Goal: Task Accomplishment & Management: Manage account settings

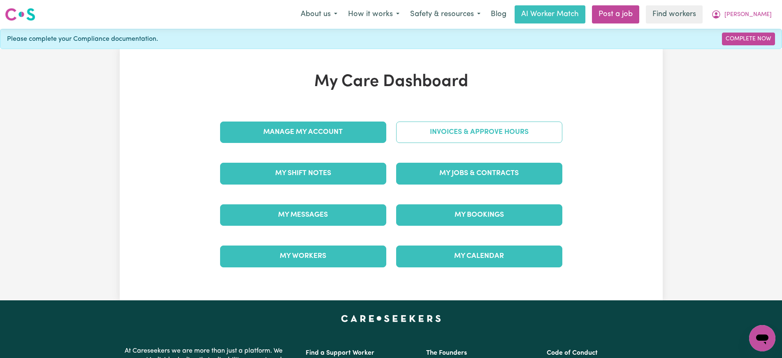
click at [451, 130] on link "Invoices & Approve Hours" at bounding box center [479, 131] width 166 height 21
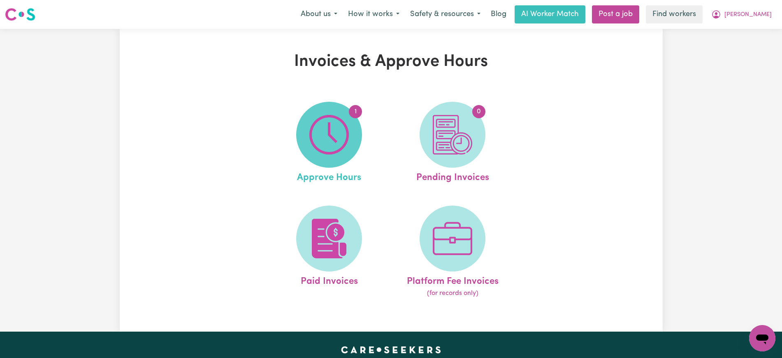
click at [335, 128] on img at bounding box center [329, 135] width 40 height 40
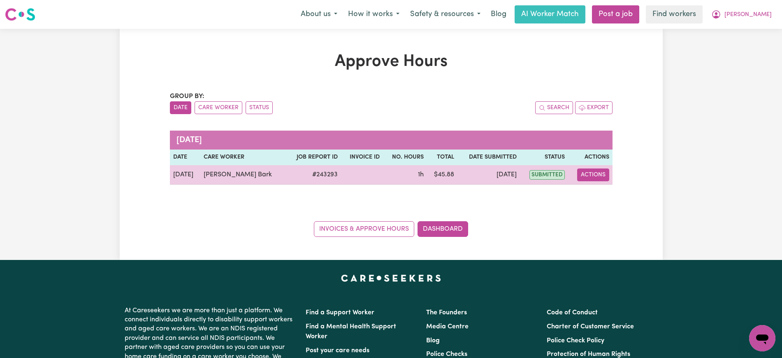
click at [584, 174] on button "Actions" at bounding box center [593, 174] width 32 height 13
click at [598, 199] on link "View Job Report" at bounding box center [616, 194] width 70 height 16
select select "pm"
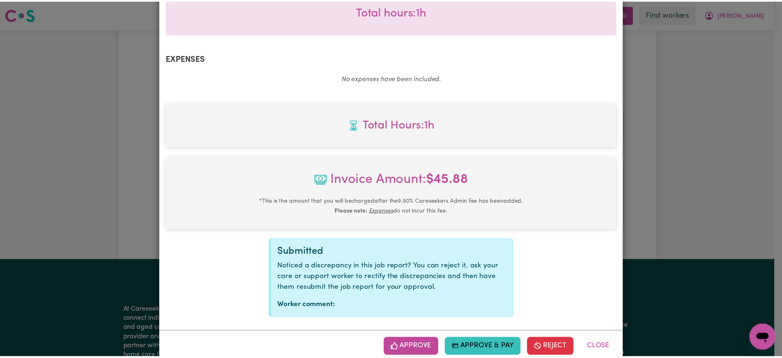
scroll to position [277, 0]
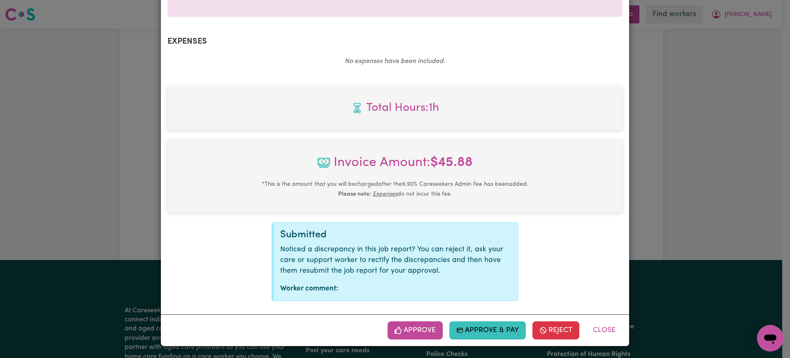
click at [422, 328] on button "Approve" at bounding box center [415, 330] width 55 height 18
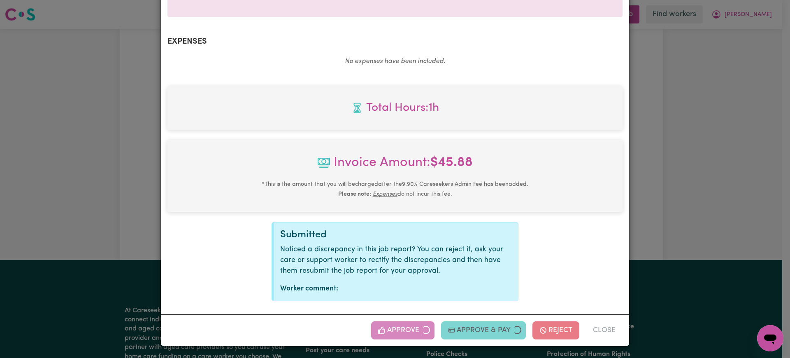
click at [706, 235] on div "Job Report # 243293 - [PERSON_NAME] Summary Job report # 243293 Client name: [P…" at bounding box center [395, 179] width 790 height 358
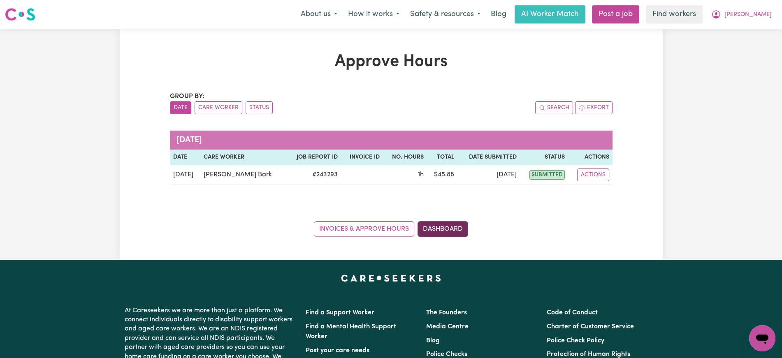
click at [432, 222] on link "Dashboard" at bounding box center [443, 229] width 51 height 16
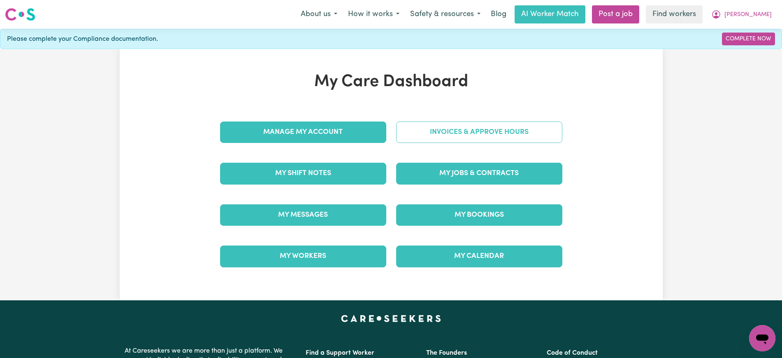
click at [441, 121] on link "Invoices & Approve Hours" at bounding box center [479, 131] width 166 height 21
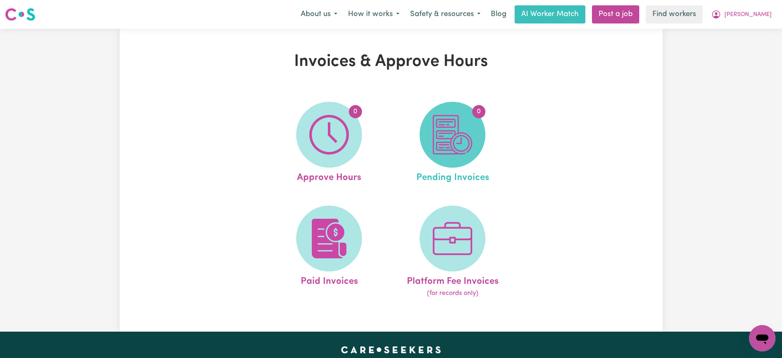
click at [464, 135] on img at bounding box center [453, 135] width 40 height 40
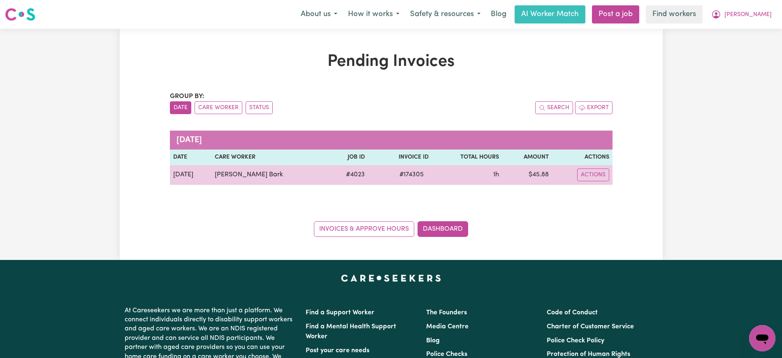
click at [399, 170] on span "# 174305" at bounding box center [412, 175] width 34 height 10
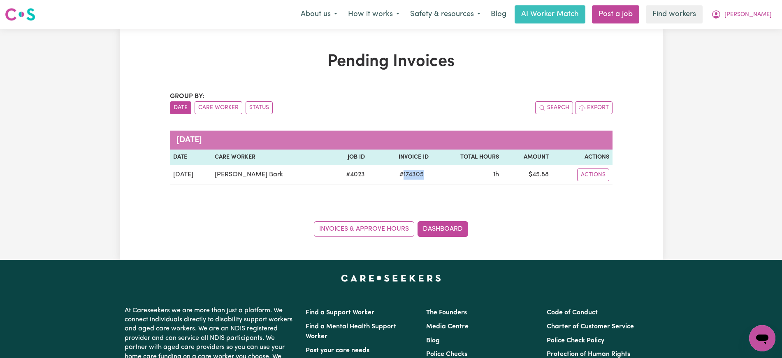
copy span "174305"
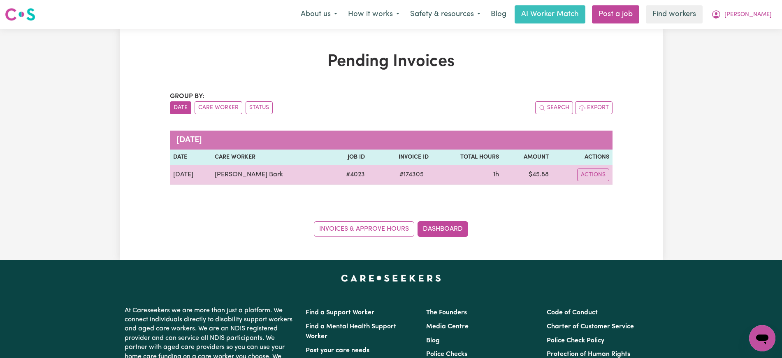
click at [540, 173] on td "$ 45.88" at bounding box center [526, 175] width 49 height 20
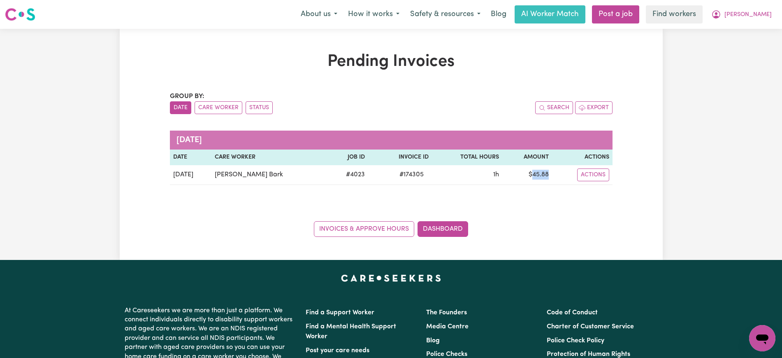
copy td "45.88"
